Goal: Transaction & Acquisition: Book appointment/travel/reservation

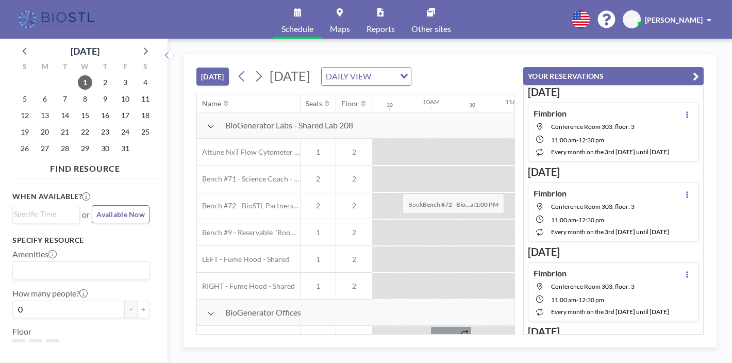
scroll to position [0, 771]
click at [254, 69] on icon at bounding box center [259, 76] width 10 height 15
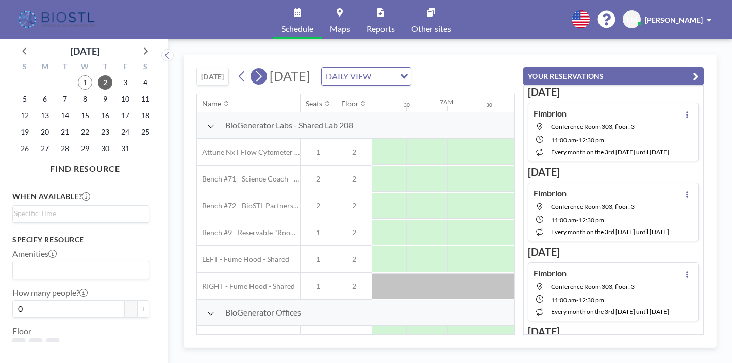
scroll to position [0, 503]
click at [98, 75] on span "2" at bounding box center [105, 82] width 14 height 14
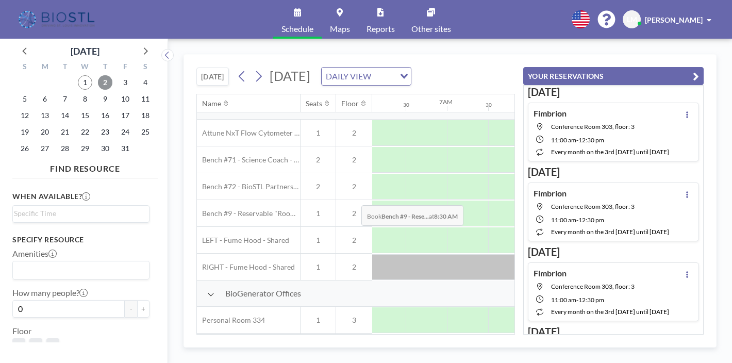
scroll to position [12, 503]
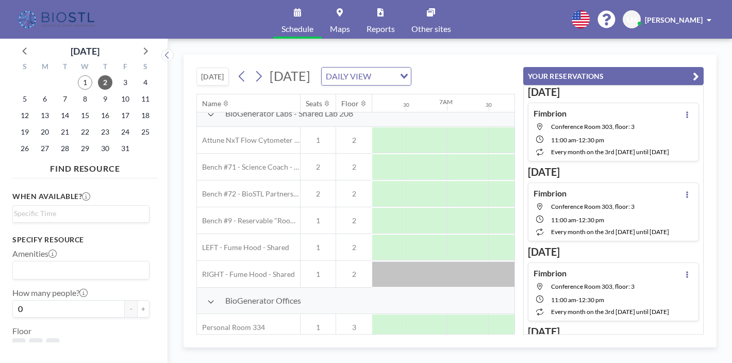
click at [699, 70] on icon "button" at bounding box center [696, 76] width 6 height 12
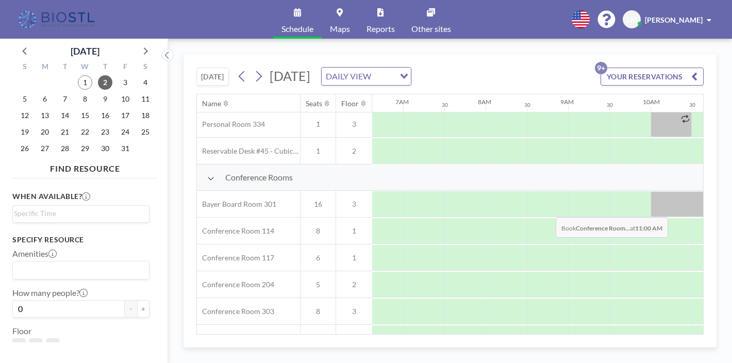
scroll to position [215, 550]
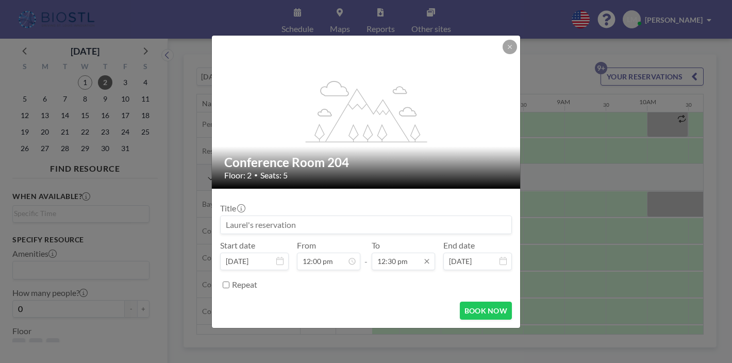
scroll to position [411, 0]
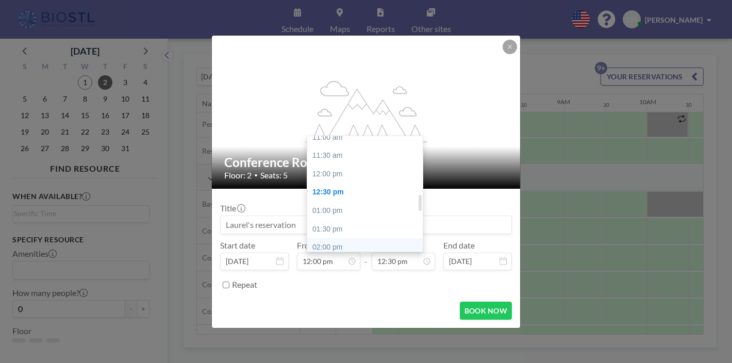
click at [329, 238] on div "02:00 pm" at bounding box center [364, 247] width 115 height 19
type input "02:00 pm"
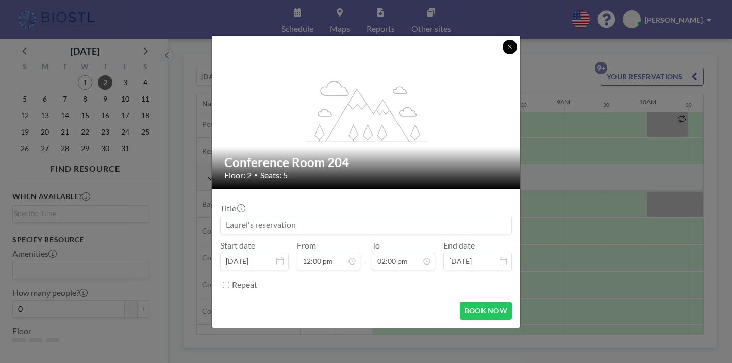
click at [503, 54] on button at bounding box center [510, 47] width 14 height 14
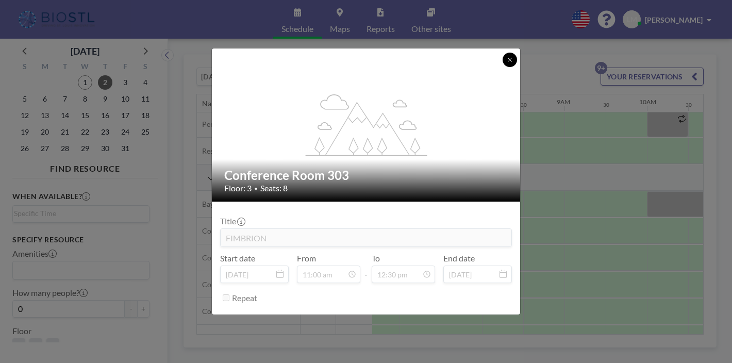
click at [507, 63] on icon at bounding box center [510, 60] width 6 height 6
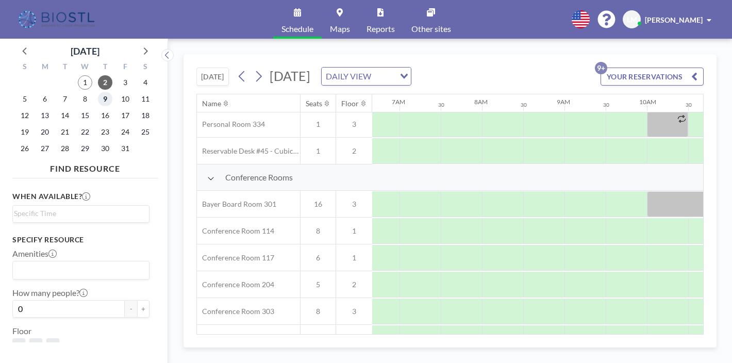
click at [98, 92] on span "9" at bounding box center [105, 99] width 14 height 14
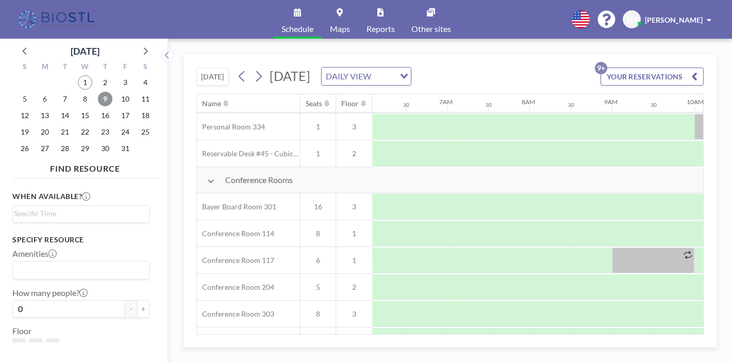
scroll to position [213, 503]
click at [98, 108] on span "16" at bounding box center [105, 115] width 14 height 14
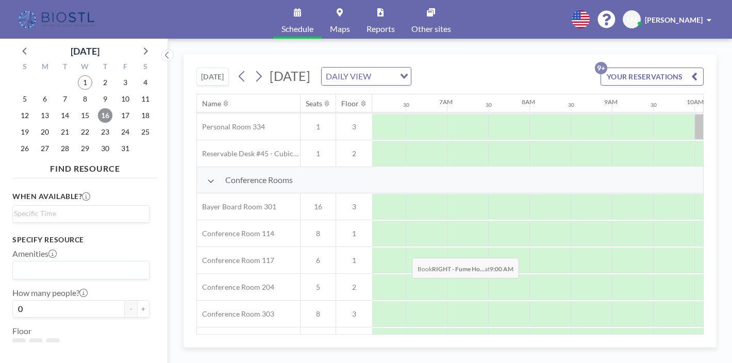
scroll to position [214, 503]
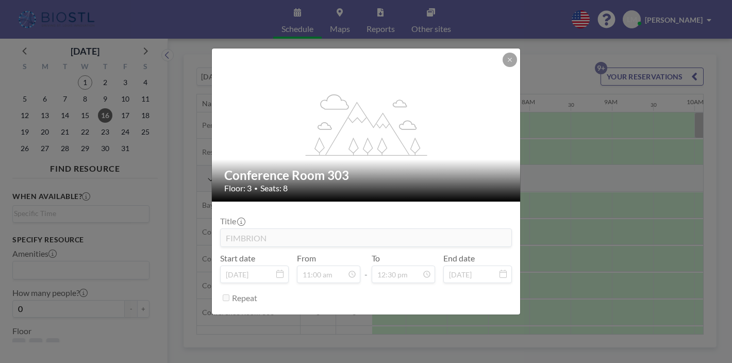
click at [288, 184] on span "Seats: 8" at bounding box center [273, 188] width 27 height 10
click at [507, 63] on icon at bounding box center [510, 60] width 6 height 6
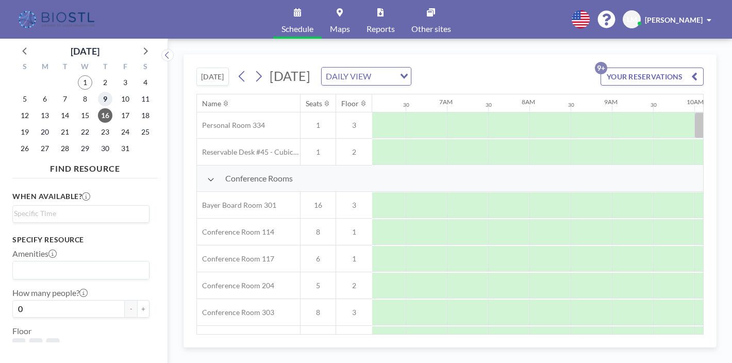
click at [98, 92] on span "9" at bounding box center [105, 99] width 14 height 14
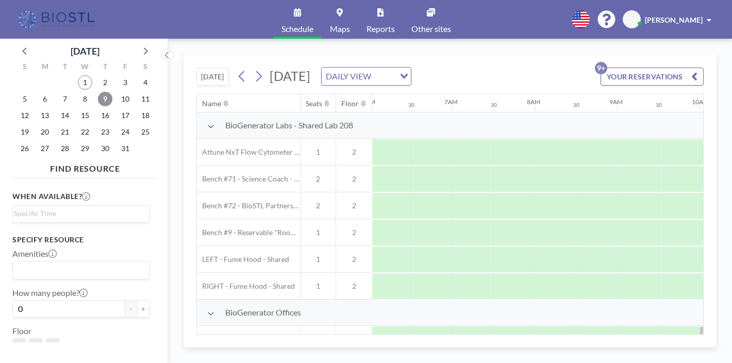
scroll to position [0, 503]
click at [98, 75] on span "2" at bounding box center [105, 82] width 14 height 14
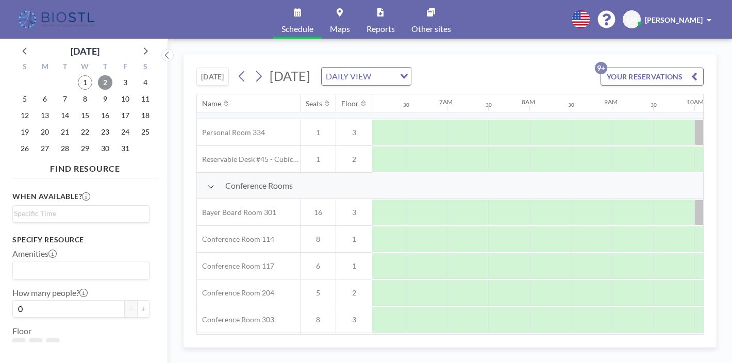
scroll to position [216, 503]
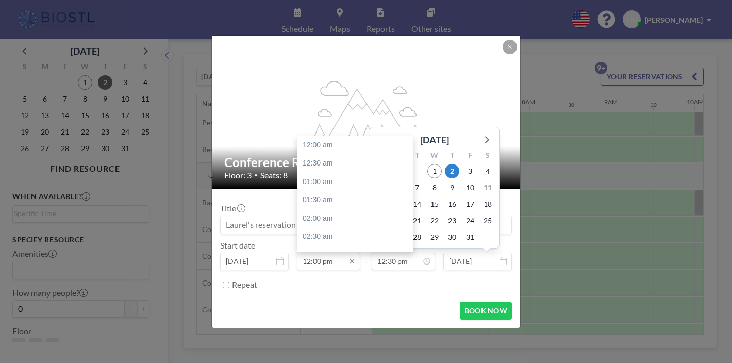
scroll to position [395, 0]
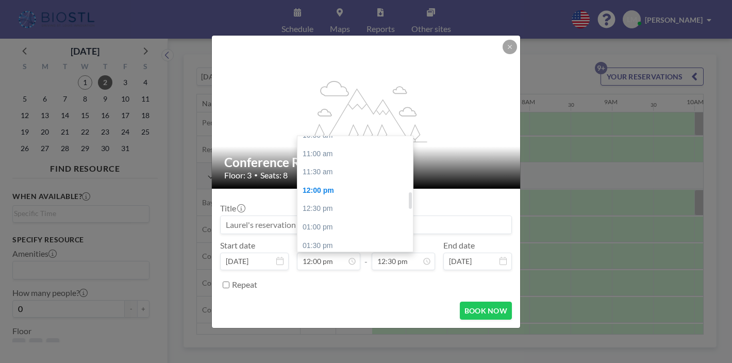
click at [337, 255] on div "02:00 pm" at bounding box center [354, 264] width 115 height 19
type input "02:00 pm"
type input "02:30 pm"
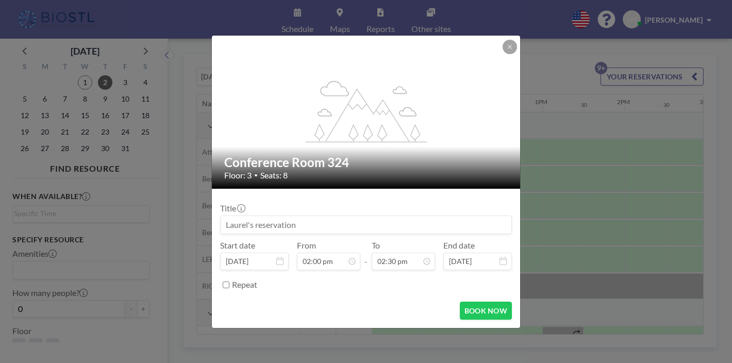
scroll to position [0, 905]
drag, startPoint x: 316, startPoint y: 213, endPoint x: 294, endPoint y: 218, distance: 23.1
click at [294, 218] on input at bounding box center [366, 225] width 291 height 18
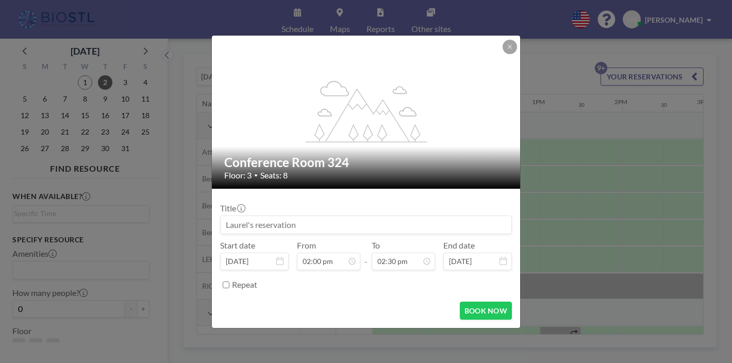
click at [294, 218] on input at bounding box center [366, 225] width 291 height 18
click at [313, 216] on input at bounding box center [366, 225] width 291 height 18
type input "a"
type input "Interview"
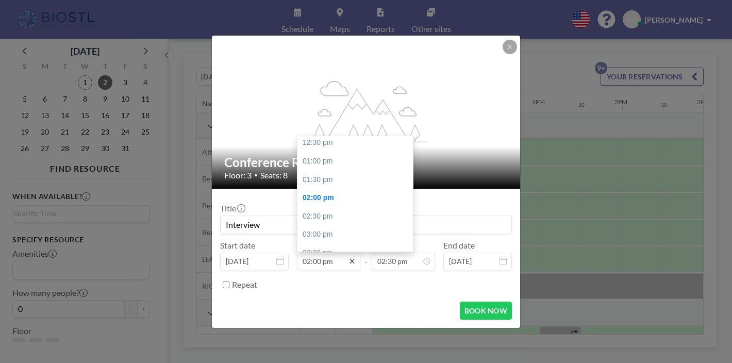
click at [351, 257] on icon at bounding box center [352, 261] width 8 height 8
click at [324, 178] on div "12:00 pm" at bounding box center [354, 187] width 115 height 19
type input "12:00 pm"
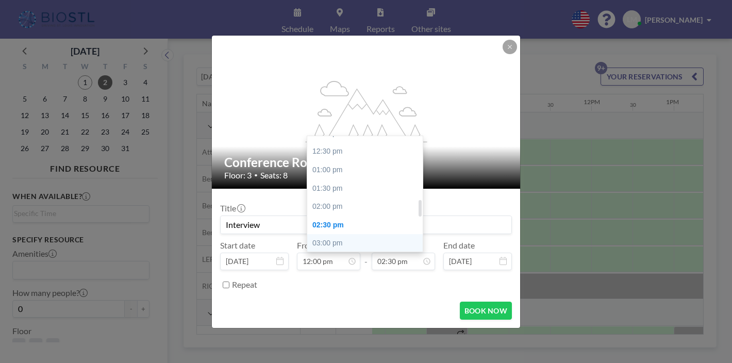
scroll to position [443, 0]
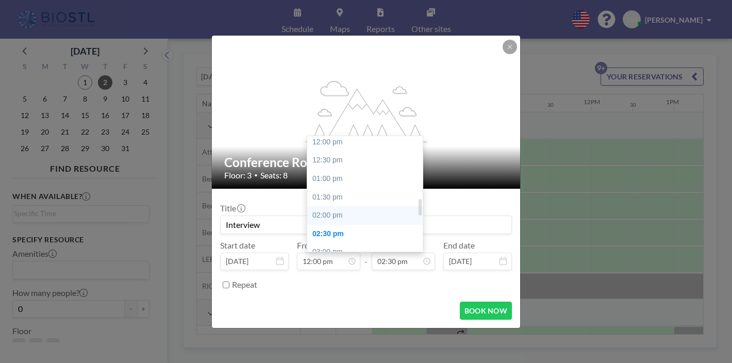
click at [327, 206] on div "02:00 pm" at bounding box center [364, 215] width 115 height 19
type input "02:00 pm"
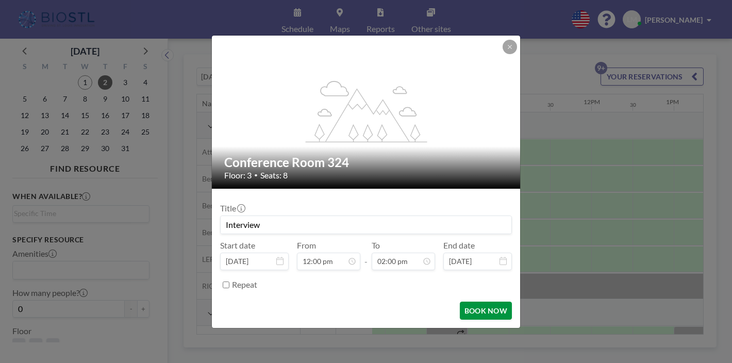
click at [460, 302] on button "BOOK NOW" at bounding box center [486, 311] width 52 height 18
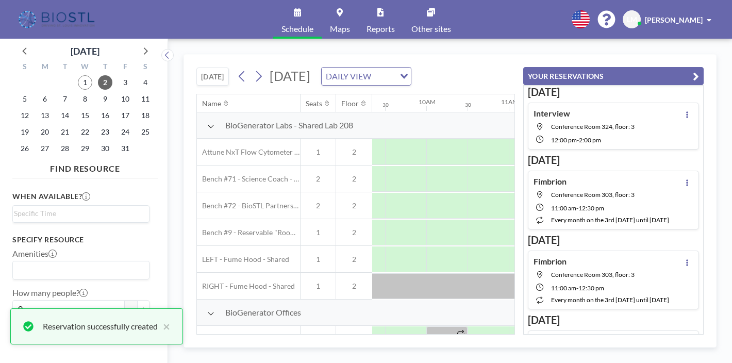
click at [699, 70] on icon "button" at bounding box center [696, 76] width 6 height 12
